Goal: Navigation & Orientation: Find specific page/section

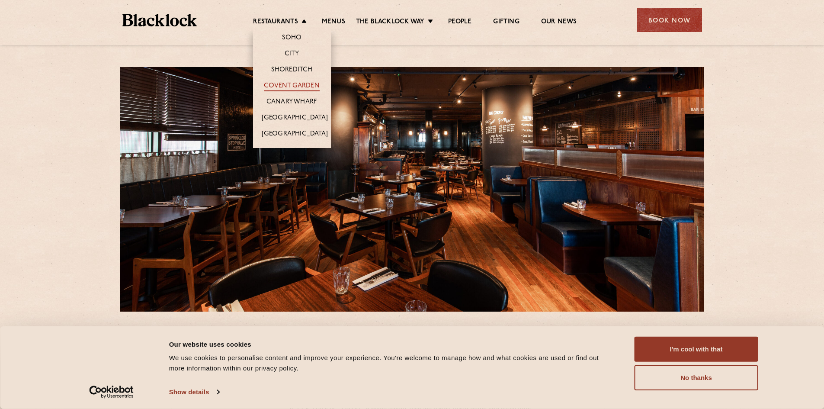
click at [289, 91] on link "Covent Garden" at bounding box center [292, 87] width 56 height 10
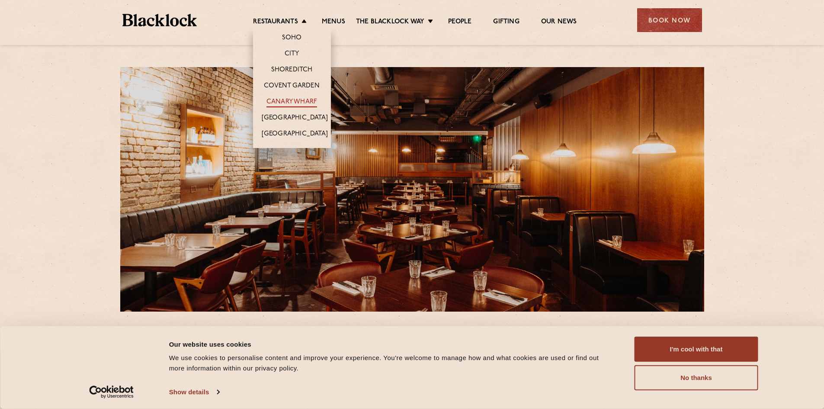
click at [293, 99] on link "Canary Wharf" at bounding box center [291, 103] width 51 height 10
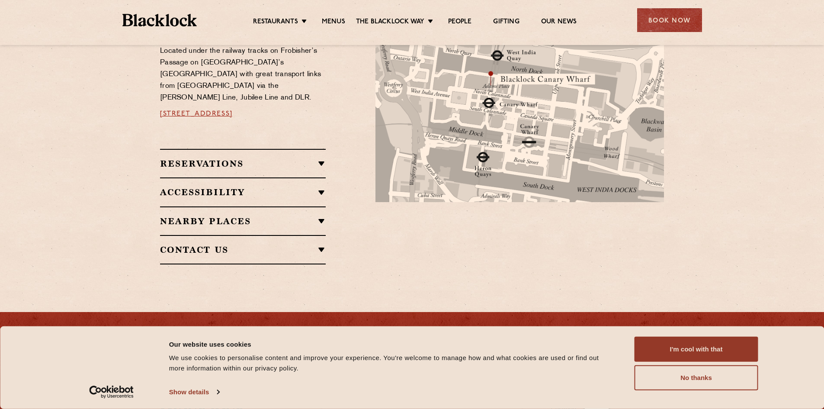
scroll to position [578, 0]
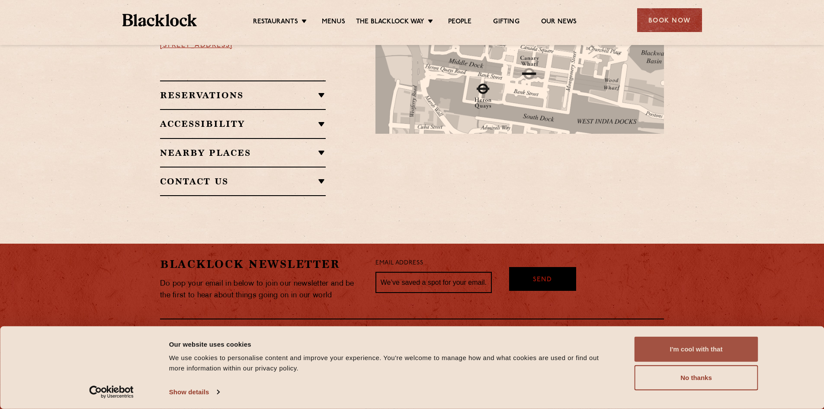
click at [715, 355] on button "I'm cool with that" at bounding box center [696, 348] width 124 height 25
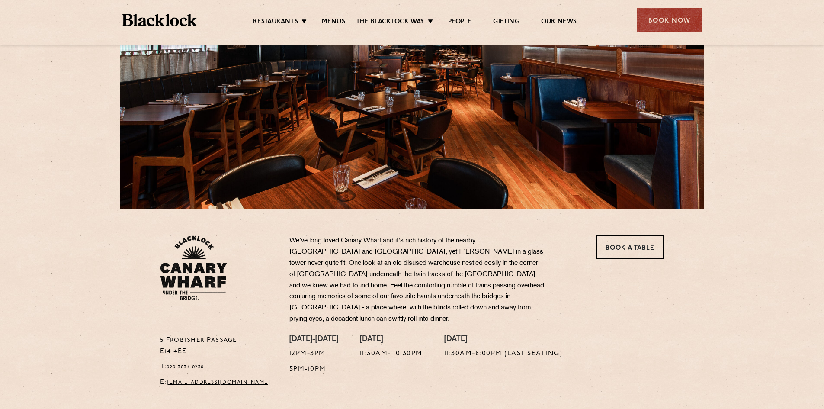
scroll to position [0, 0]
